Goal: Information Seeking & Learning: Learn about a topic

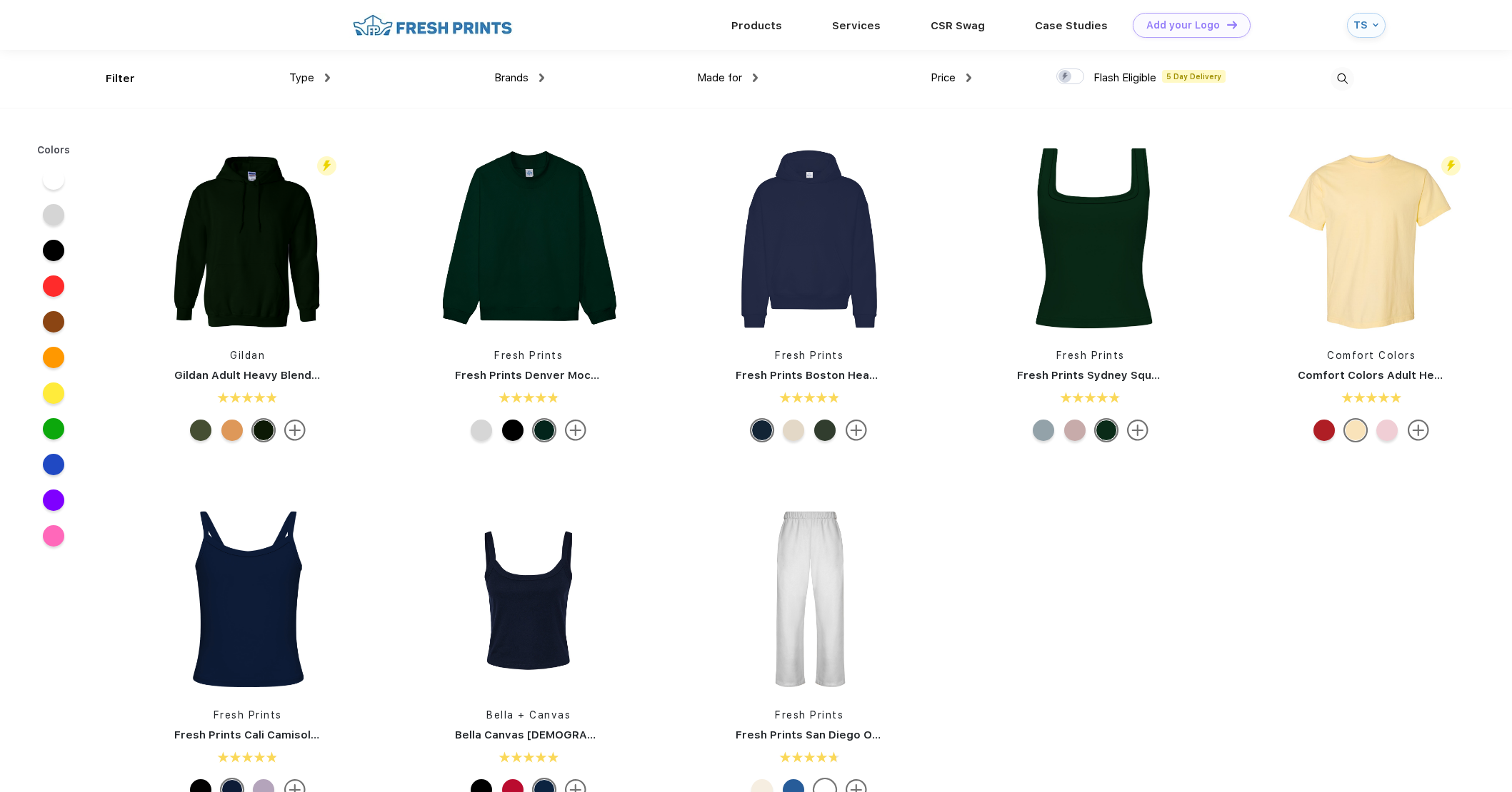
scroll to position [1, 0]
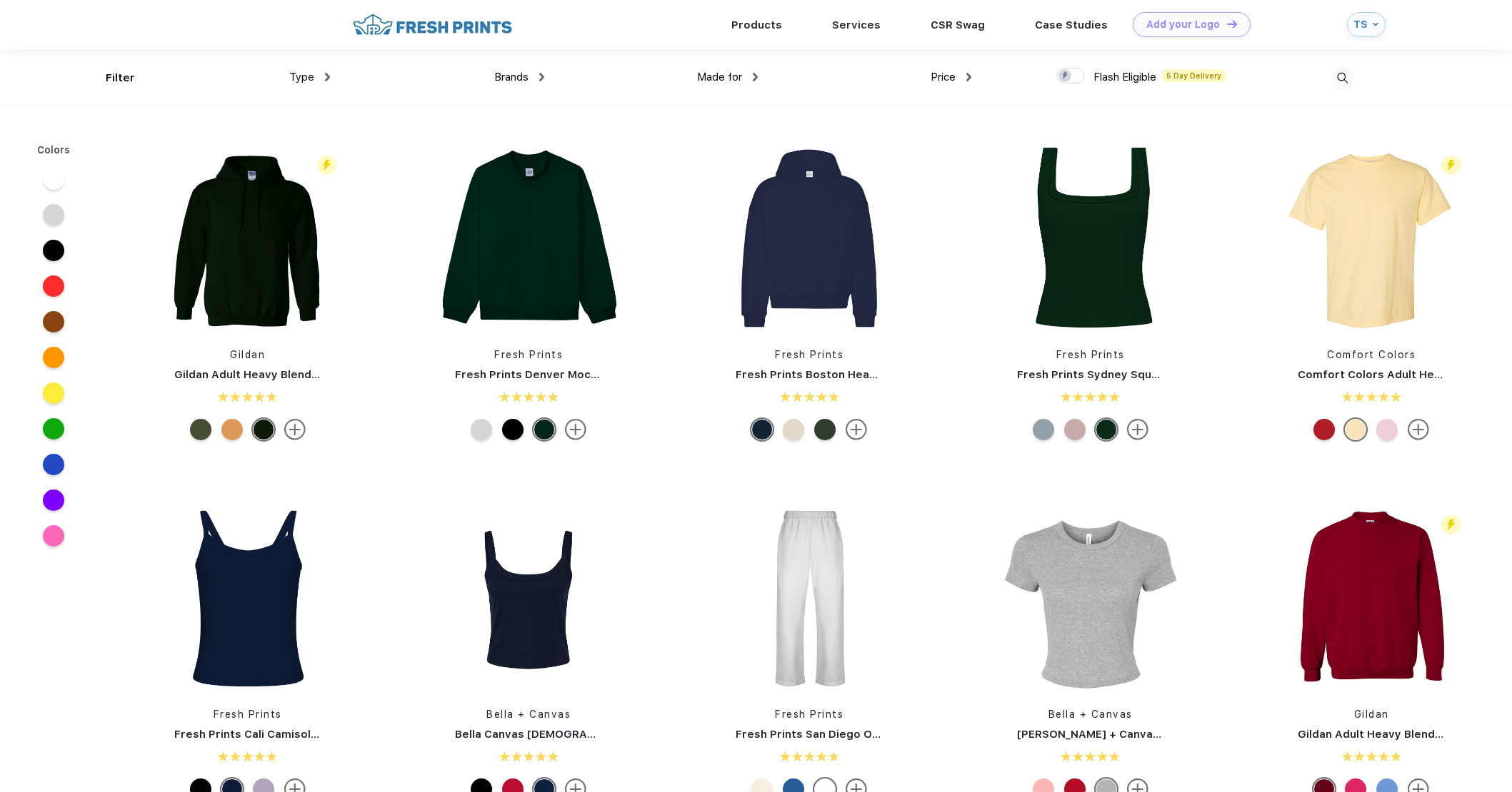
click at [523, 81] on span "Brands" at bounding box center [511, 77] width 34 height 13
click at [545, 69] on div "Made for Unisex Women Men Youth" at bounding box center [651, 78] width 214 height 58
click at [542, 69] on div "Brands" at bounding box center [519, 77] width 50 height 17
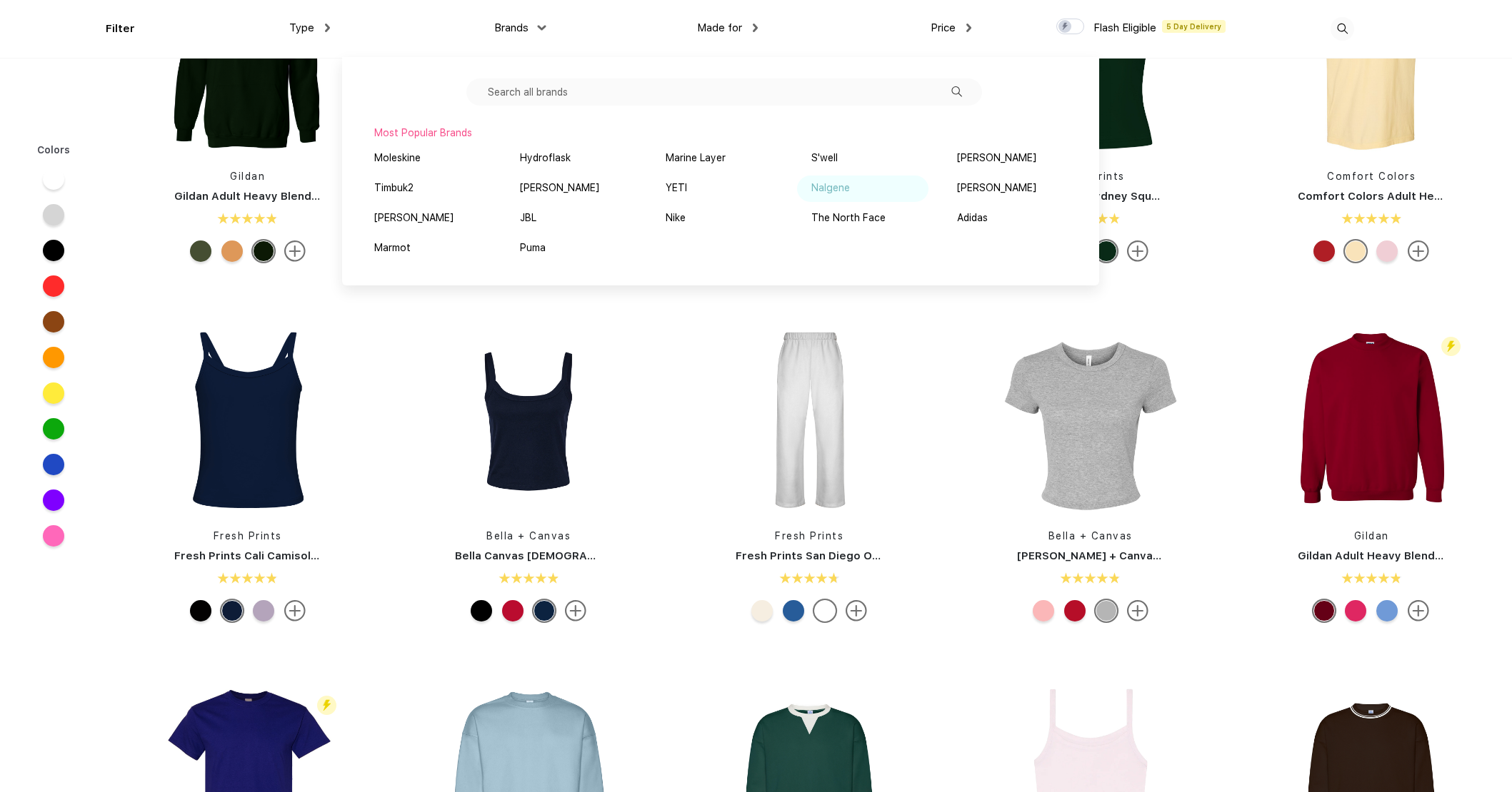
scroll to position [143, 0]
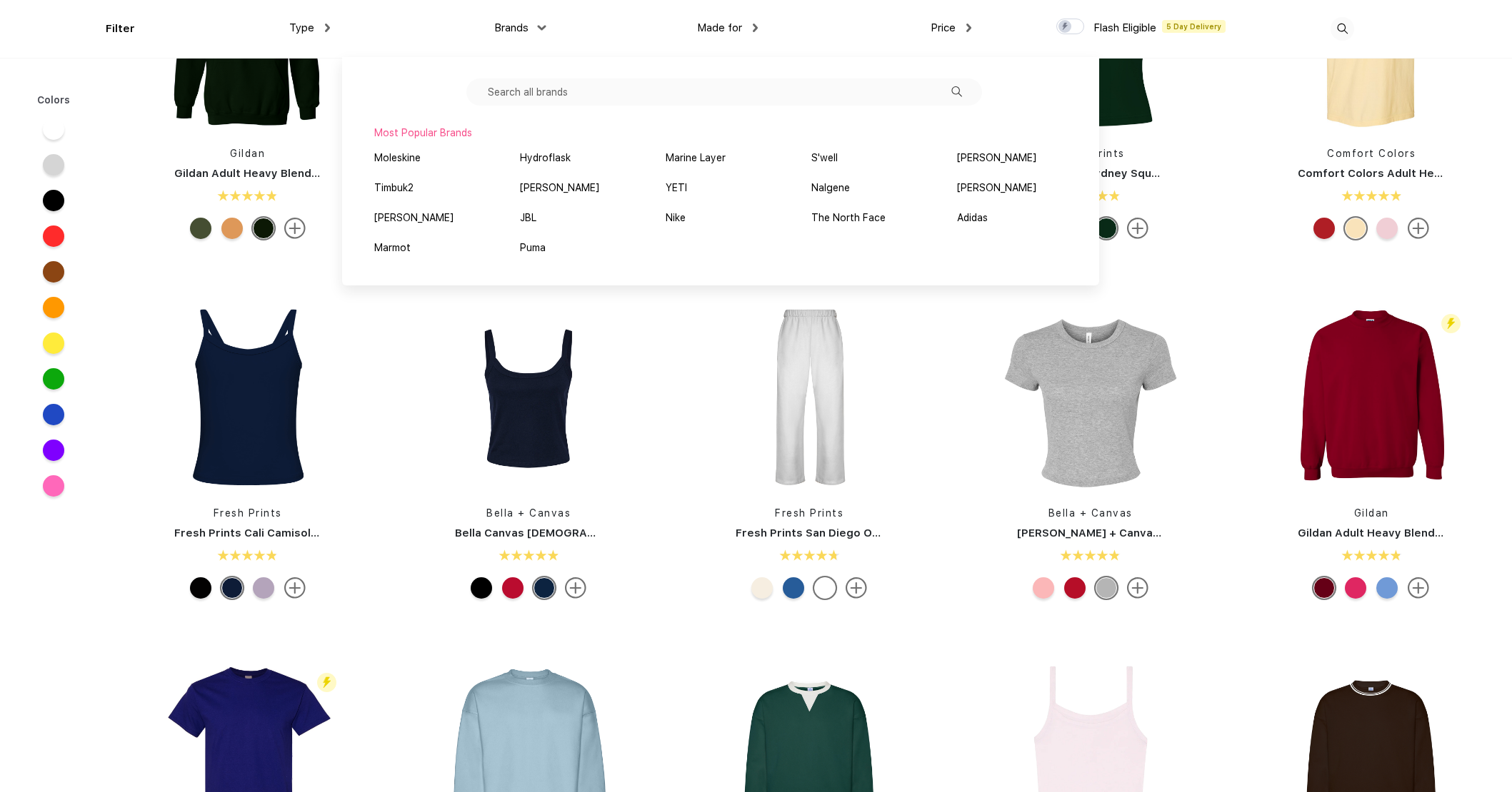
click at [634, 92] on input "text" at bounding box center [724, 92] width 516 height 27
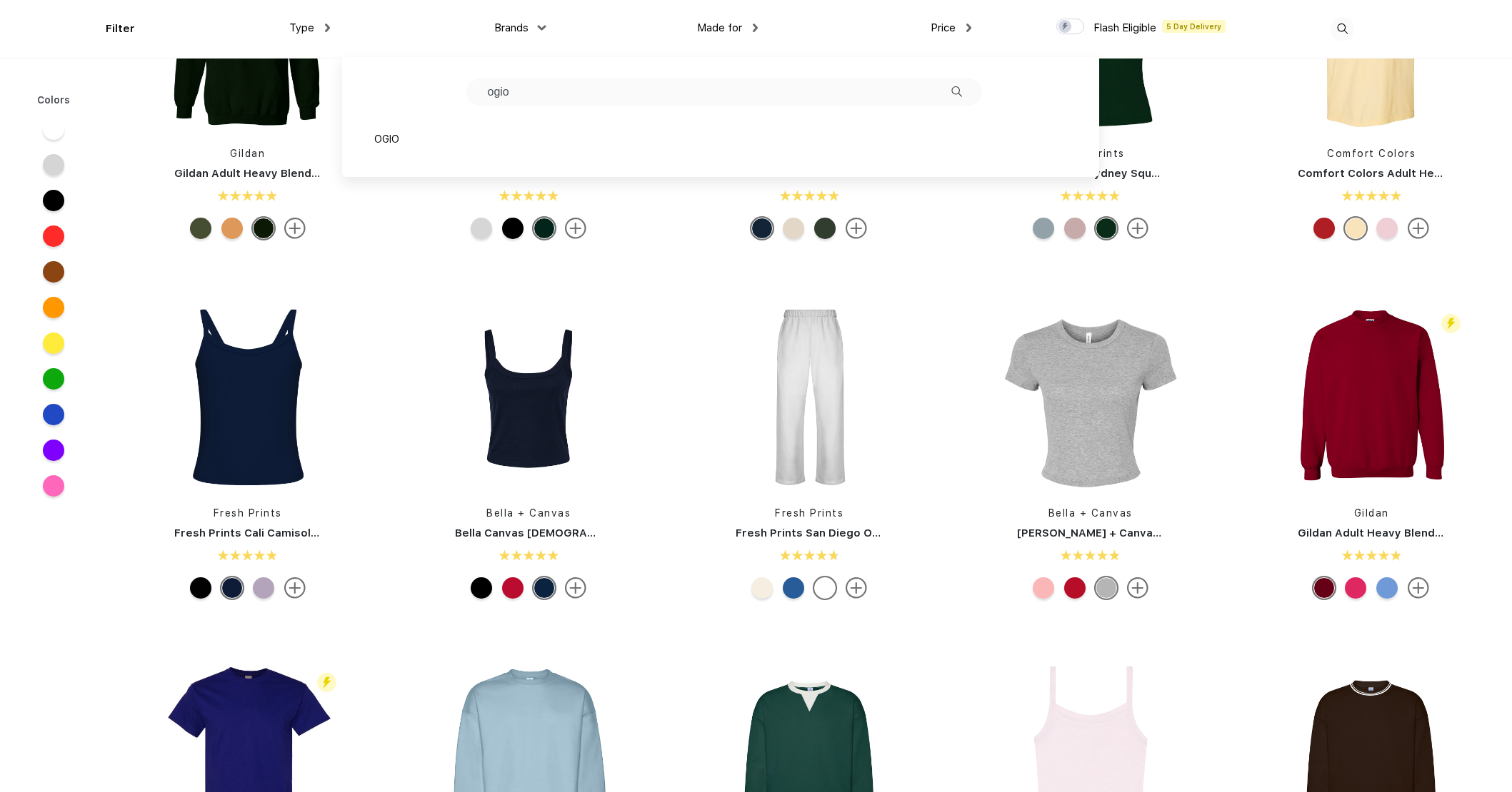
click at [958, 94] on img at bounding box center [956, 91] width 10 height 10
click at [952, 90] on img at bounding box center [956, 91] width 10 height 10
click at [613, 99] on input "ogio" at bounding box center [724, 92] width 516 height 27
drag, startPoint x: 556, startPoint y: 95, endPoint x: 456, endPoint y: 90, distance: 100.1
click at [456, 90] on div "[PERSON_NAME]" at bounding box center [720, 117] width 757 height 120
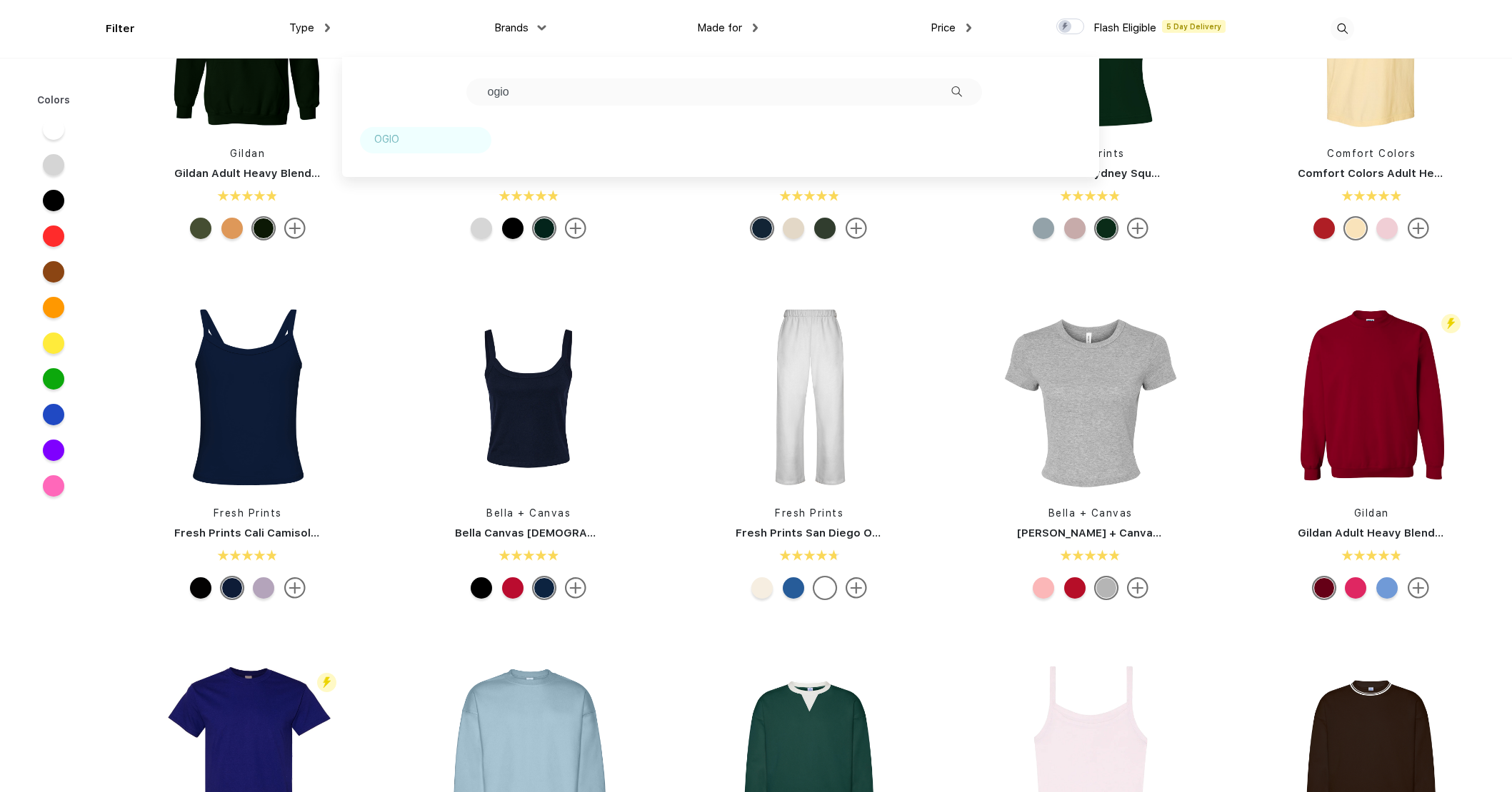
click at [385, 139] on div "OGIO" at bounding box center [386, 139] width 25 height 15
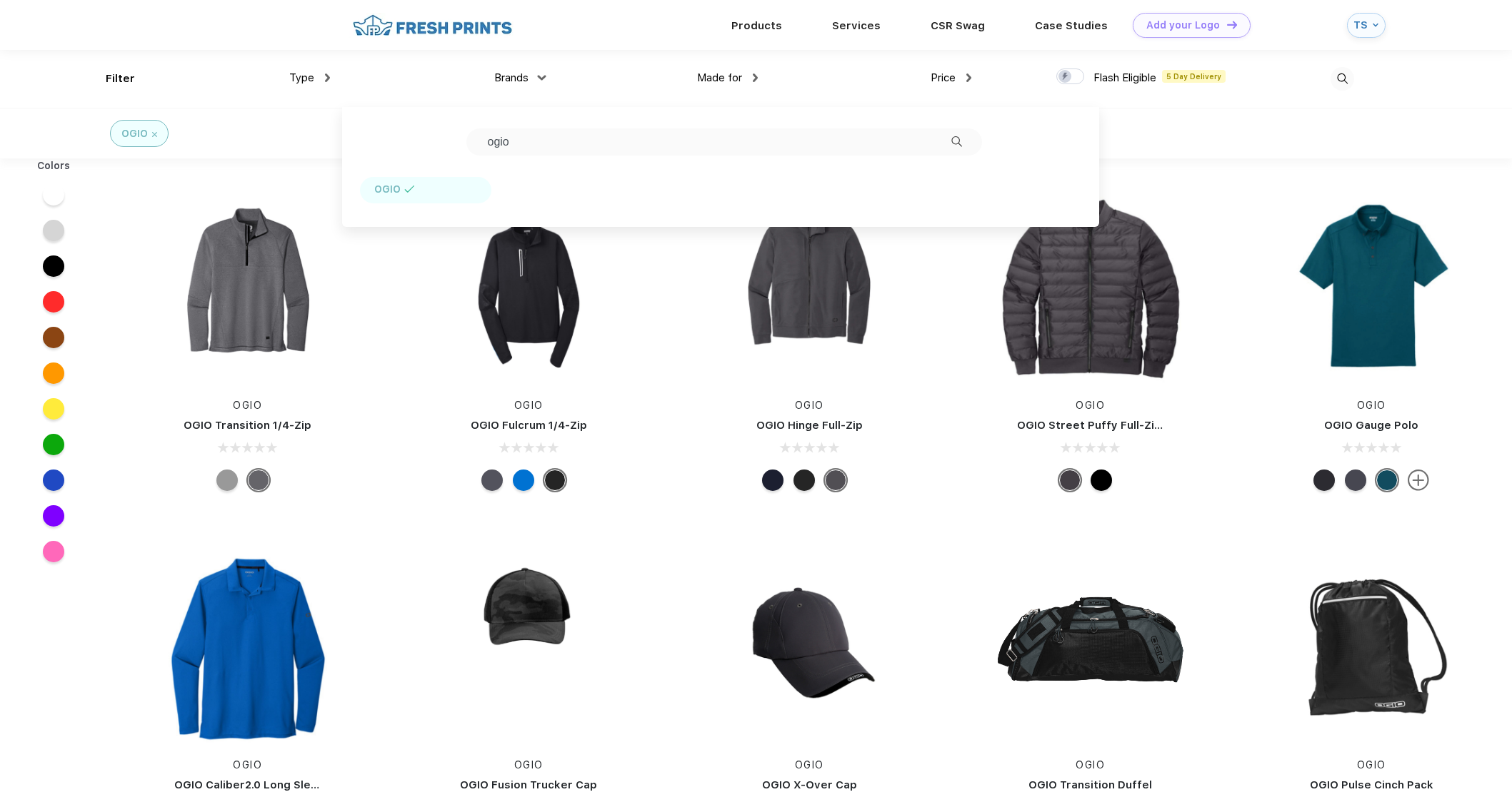
drag, startPoint x: 644, startPoint y: 144, endPoint x: 307, endPoint y: 147, distance: 337.0
click at [307, 147] on div "Filter Type Shirts Sweaters Bottoms Accessories Hats Tanks Jackets Jerseys Polo…" at bounding box center [756, 103] width 1512 height 108
click at [522, 81] on span "Brands" at bounding box center [511, 78] width 34 height 13
click at [506, 68] on div "Brands [PERSON_NAME]" at bounding box center [437, 78] width 214 height 58
click at [503, 77] on span "Brands" at bounding box center [511, 78] width 34 height 13
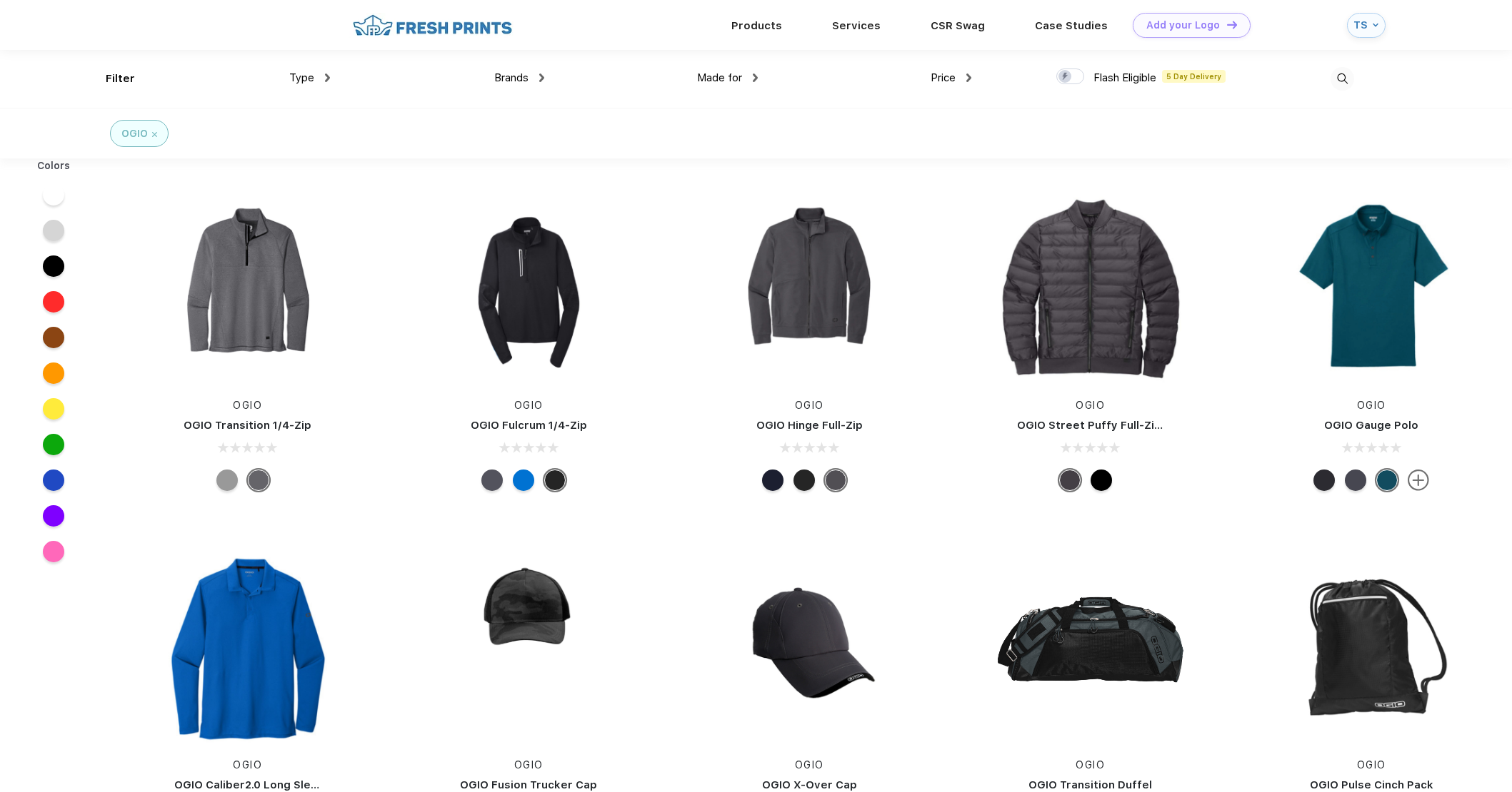
click at [540, 74] on img at bounding box center [542, 78] width 5 height 9
click at [152, 138] on div "OGIO" at bounding box center [139, 134] width 36 height 15
click at [150, 134] on div "OGIO" at bounding box center [139, 134] width 36 height 15
click at [155, 134] on img at bounding box center [155, 135] width 5 height 5
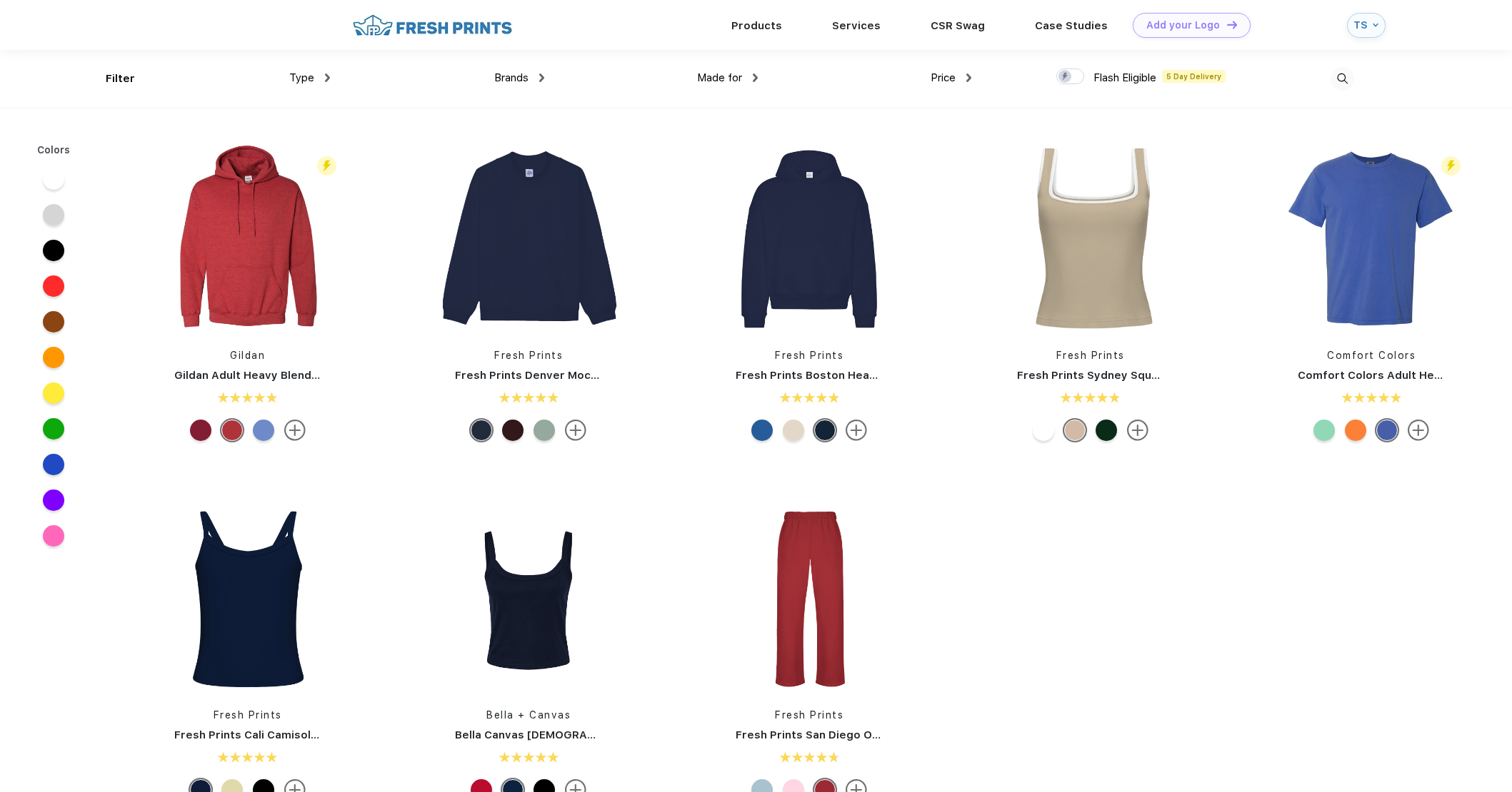
click at [543, 80] on img at bounding box center [542, 78] width 5 height 9
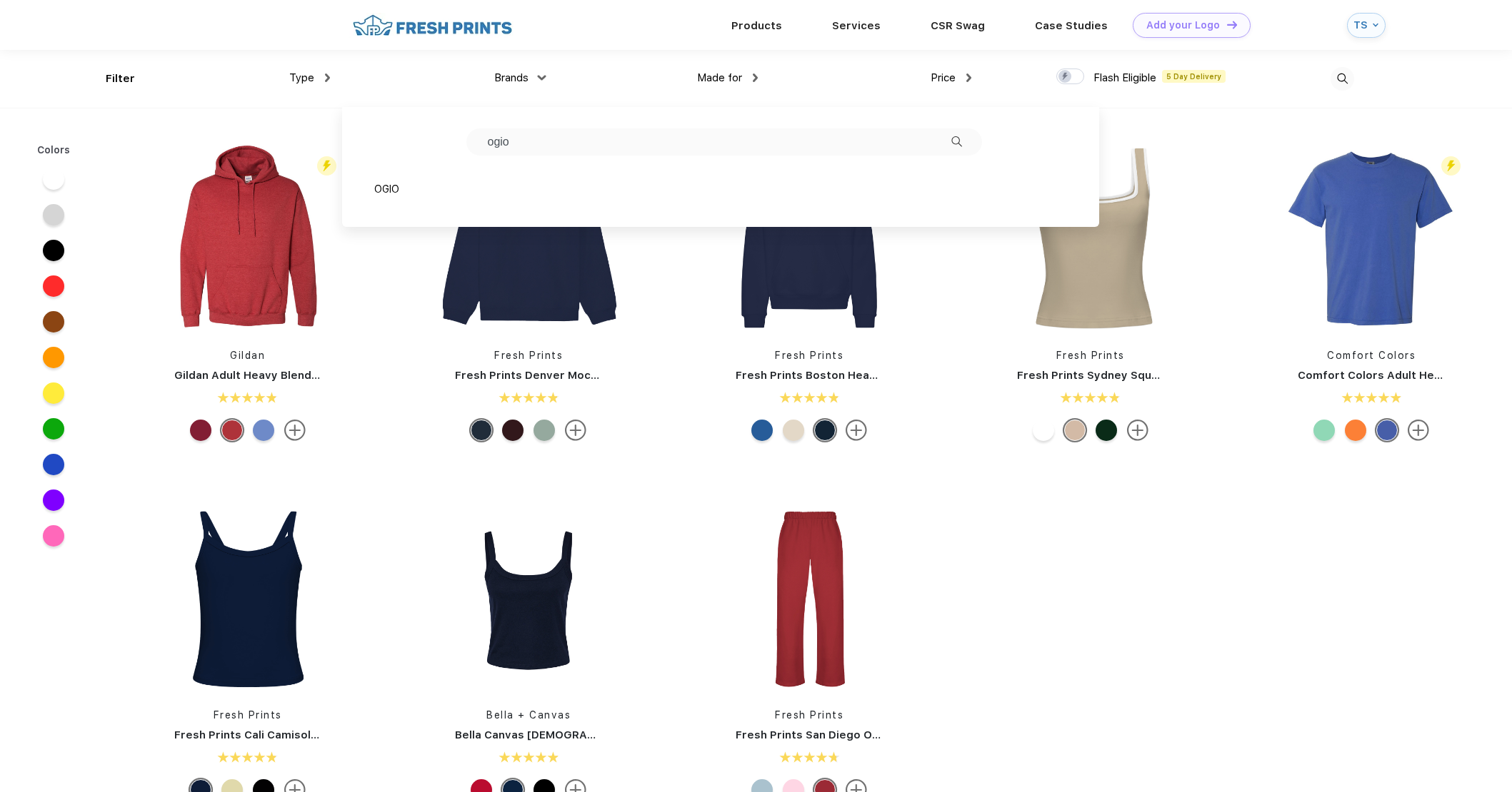
click at [541, 142] on input "ogio" at bounding box center [724, 142] width 516 height 27
drag, startPoint x: 541, startPoint y: 142, endPoint x: 428, endPoint y: 133, distance: 113.4
click at [428, 133] on div "[PERSON_NAME]" at bounding box center [720, 167] width 757 height 120
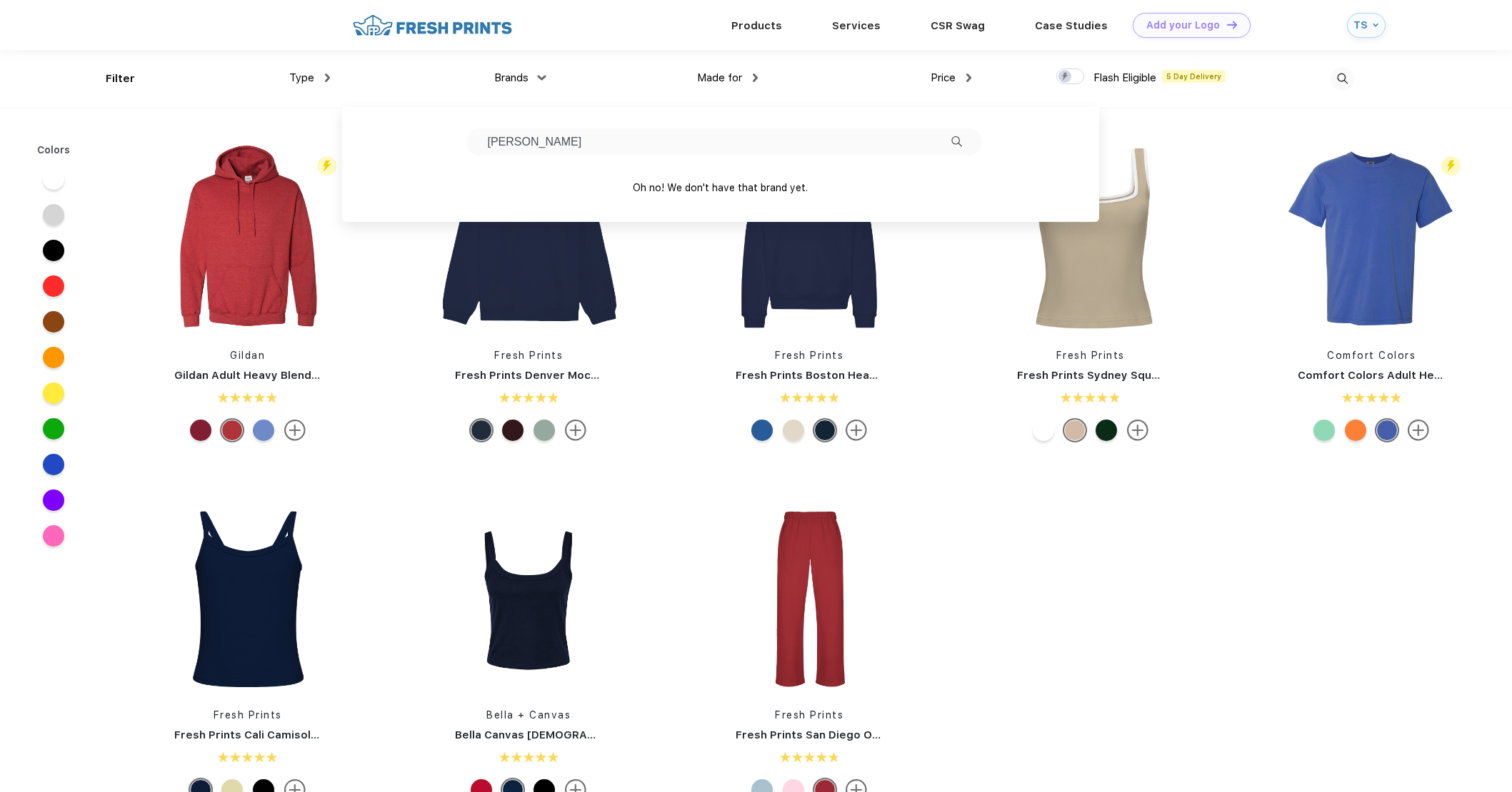
type input "[PERSON_NAME]"
click at [955, 139] on img at bounding box center [956, 141] width 10 height 10
drag, startPoint x: 607, startPoint y: 142, endPoint x: 373, endPoint y: 131, distance: 234.3
click at [373, 131] on div "[PERSON_NAME] Oh no! We don't have that brand yet." at bounding box center [720, 165] width 757 height 115
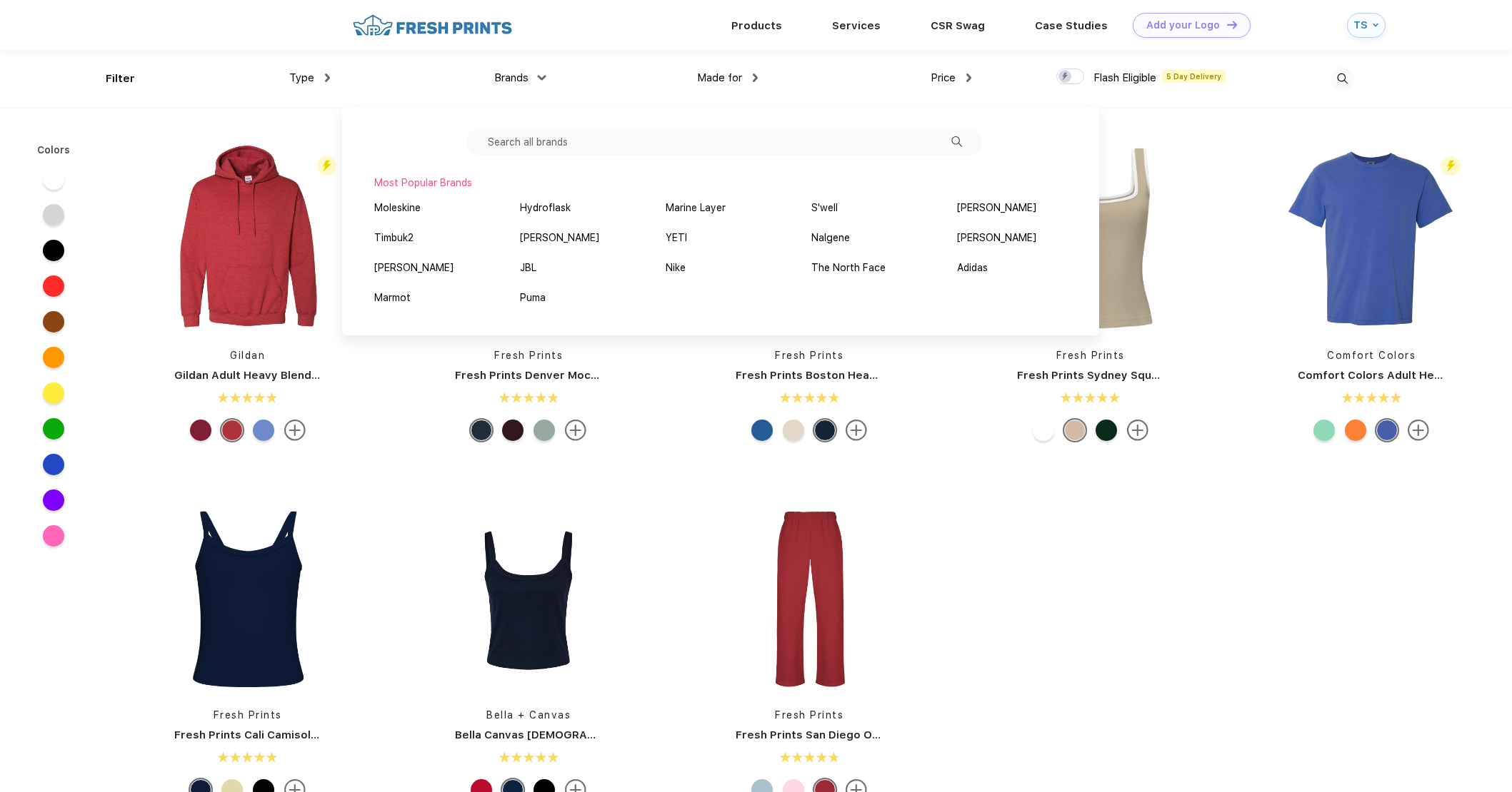
click at [58, 36] on div "Products Services Printing Fulfillment CSR Swag BIPOC-Owned Brands Women-Owned …" at bounding box center [756, 25] width 1512 height 50
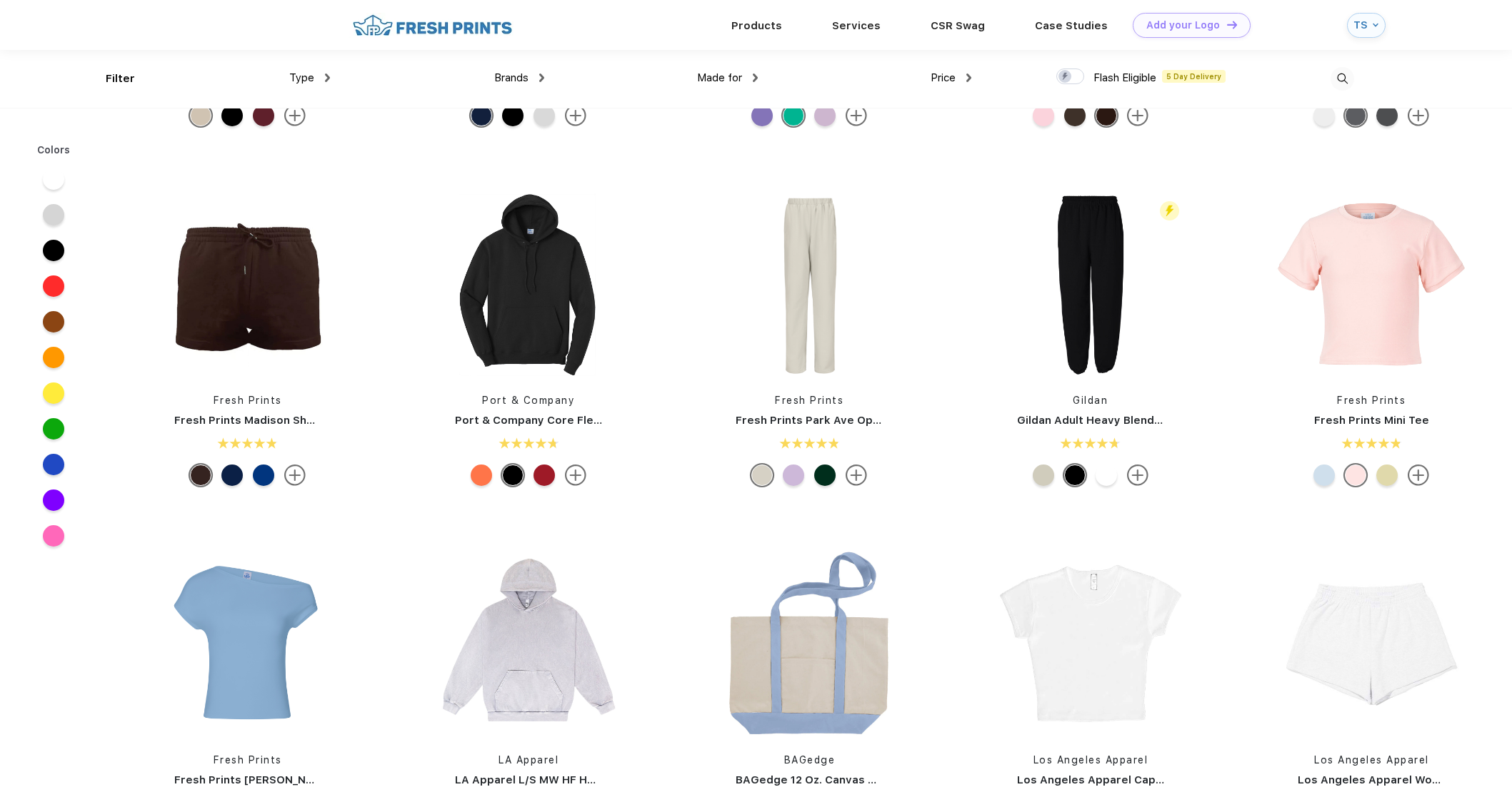
scroll to position [786, 0]
